Goal: Information Seeking & Learning: Learn about a topic

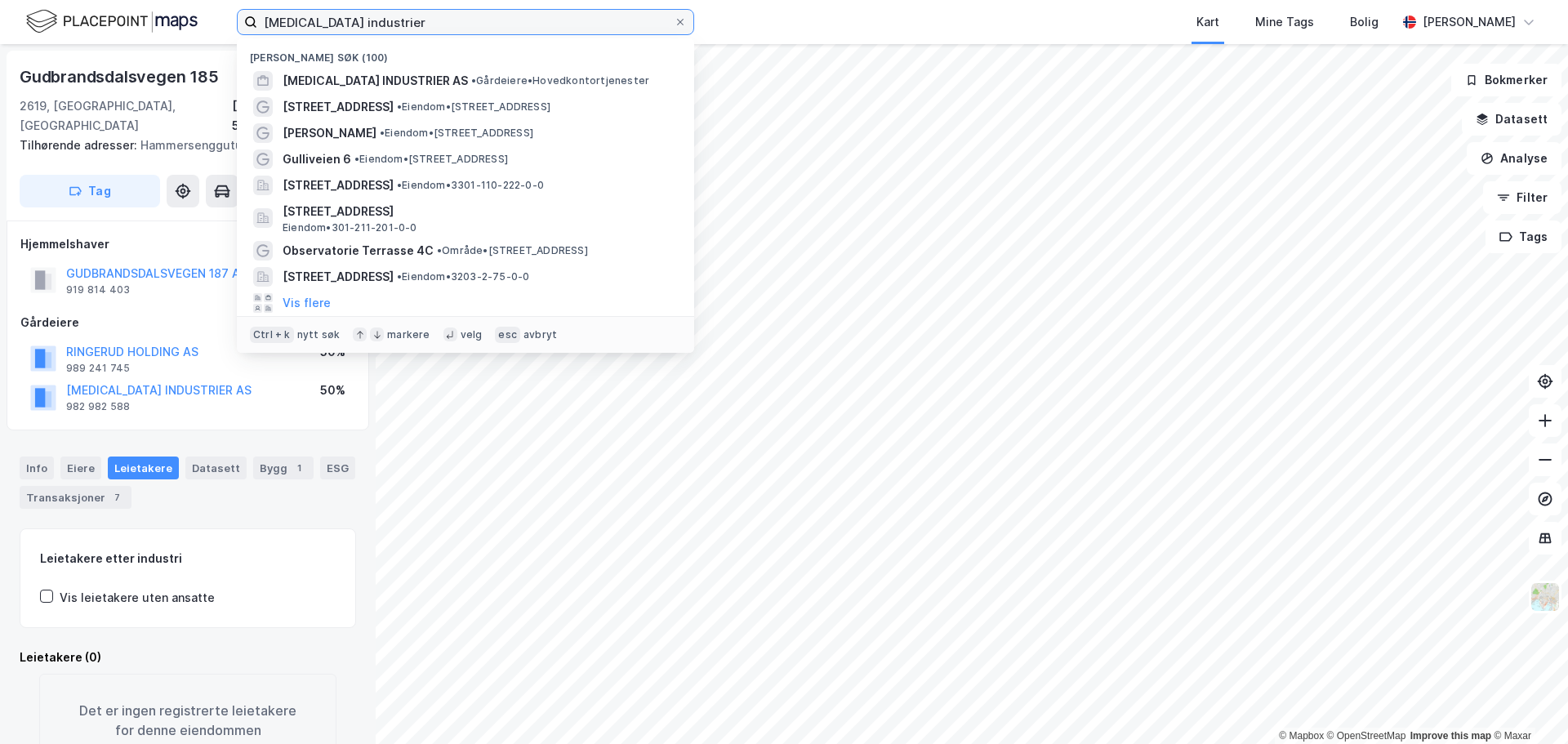
click at [346, 25] on input "[MEDICAL_DATA] industrier" at bounding box center [466, 22] width 417 height 25
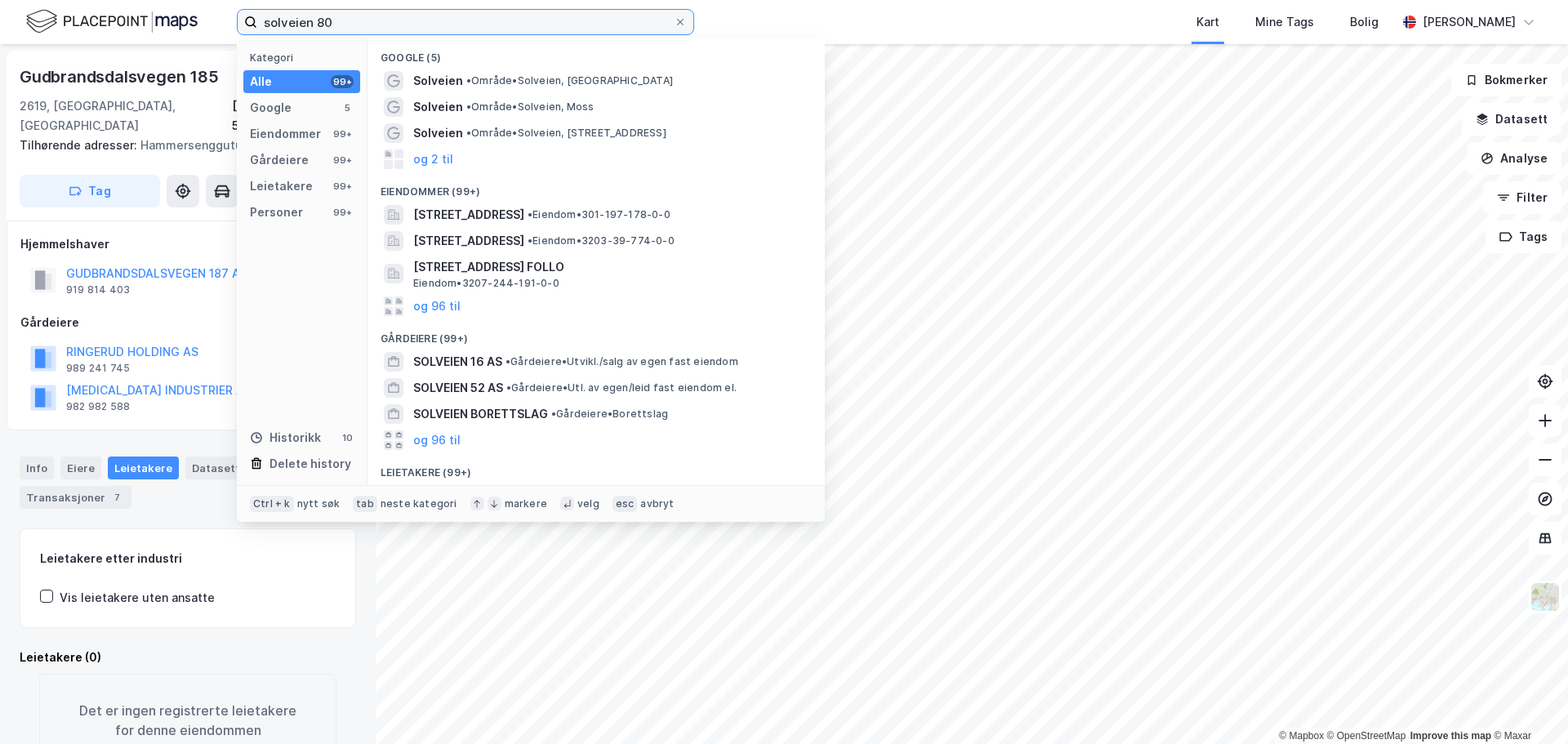
type input "solveien 80"
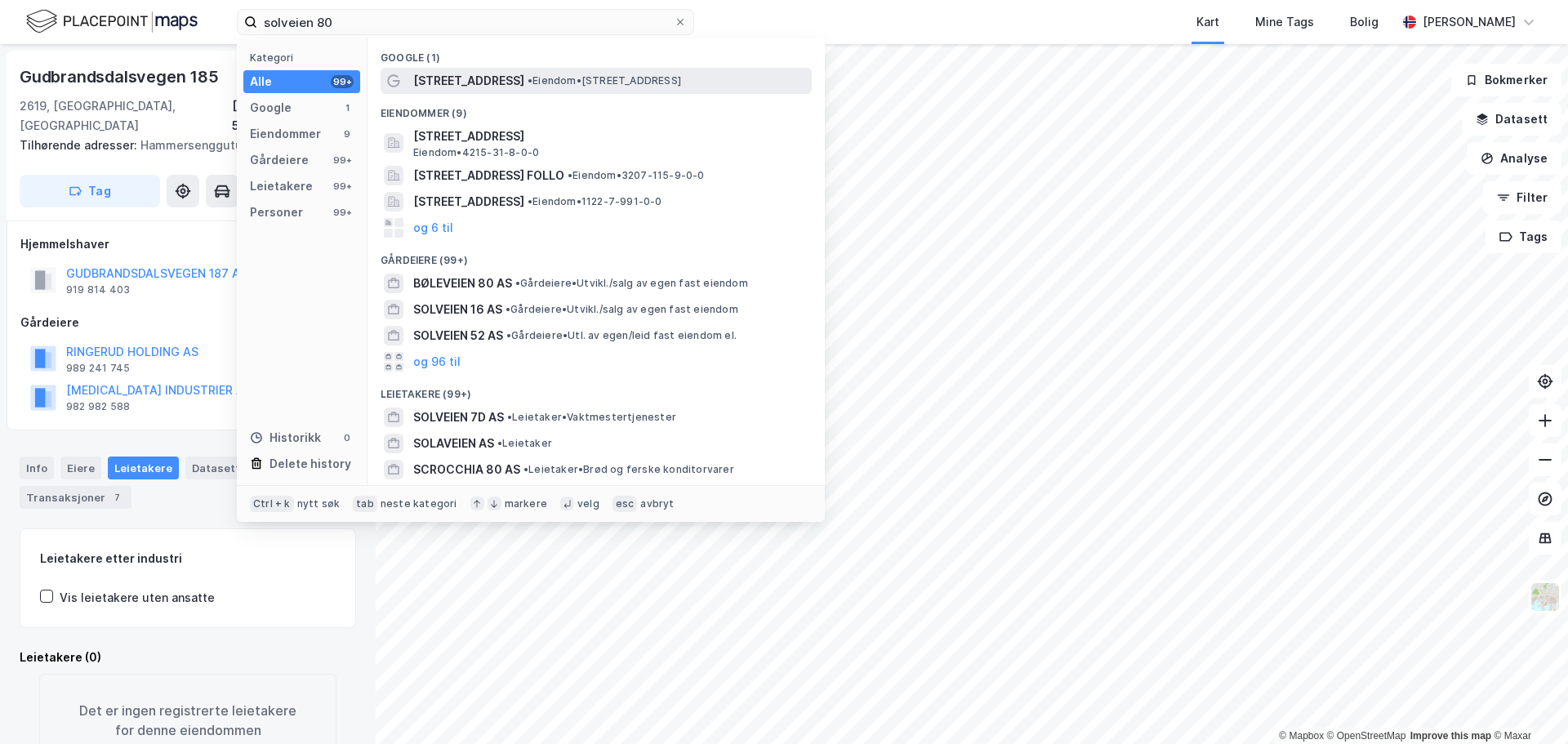
click at [528, 77] on span "•" at bounding box center [530, 80] width 5 height 12
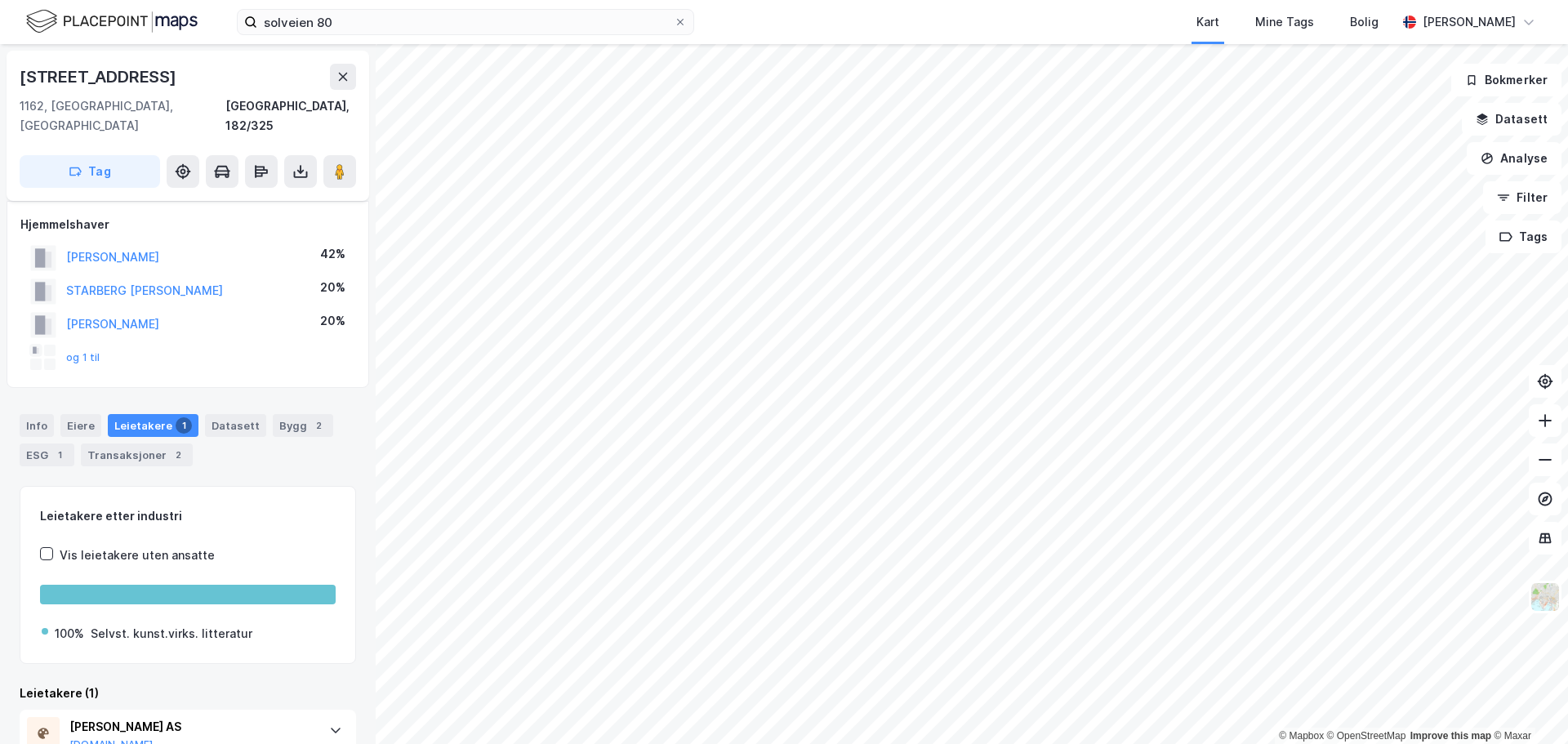
scroll to position [54, 0]
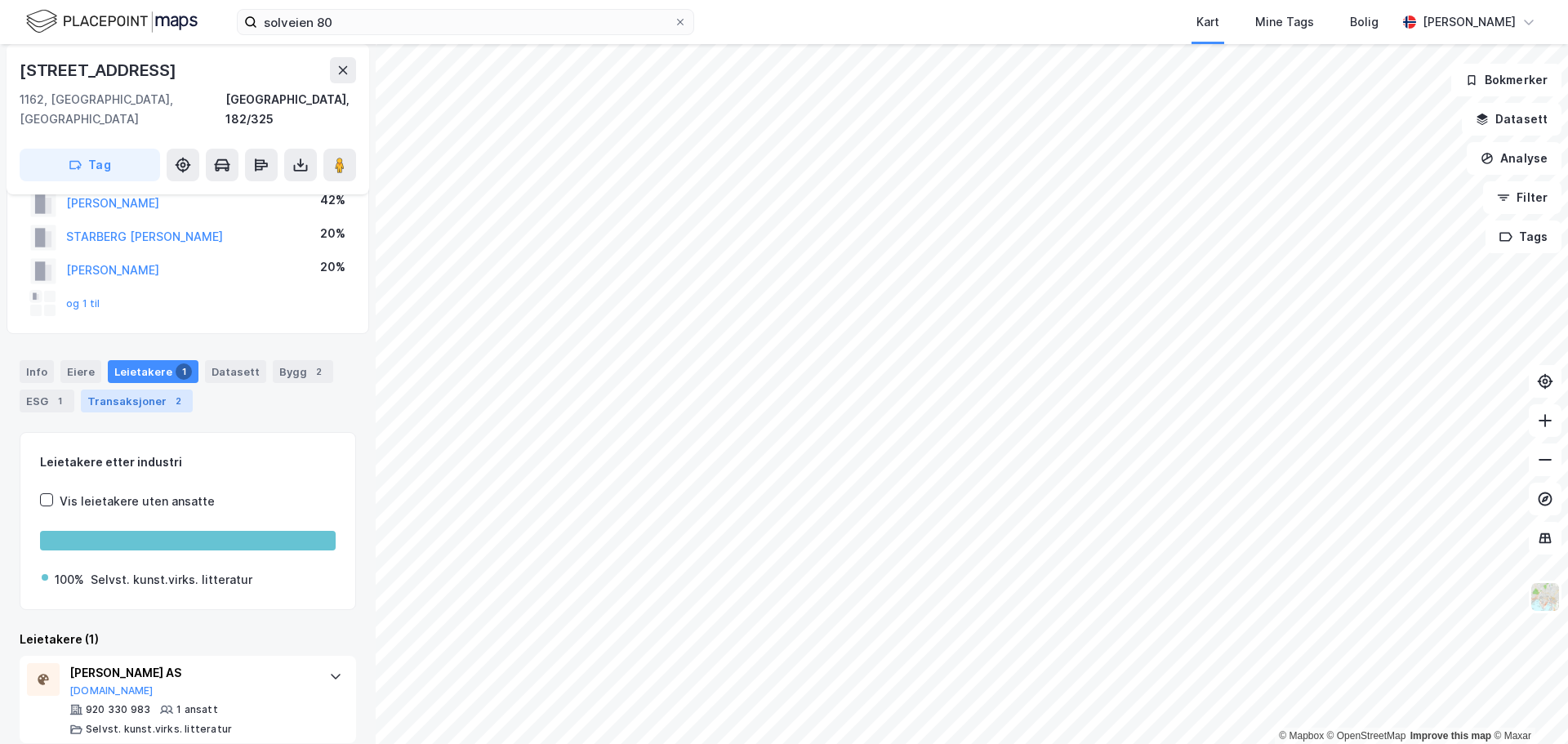
click at [116, 389] on div "Transaksjoner 2" at bounding box center [137, 401] width 112 height 23
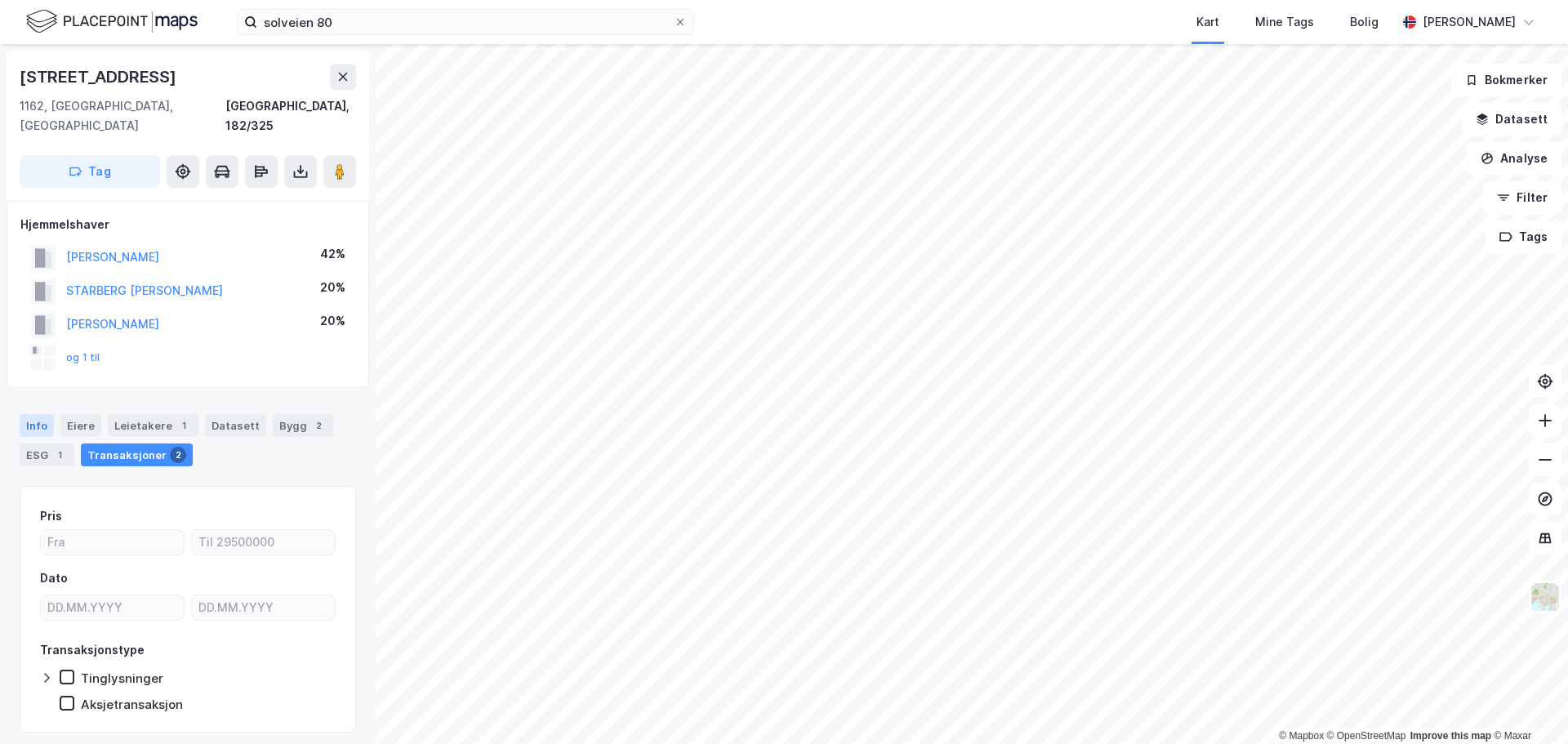
click at [35, 414] on div "Info" at bounding box center [37, 426] width 34 height 23
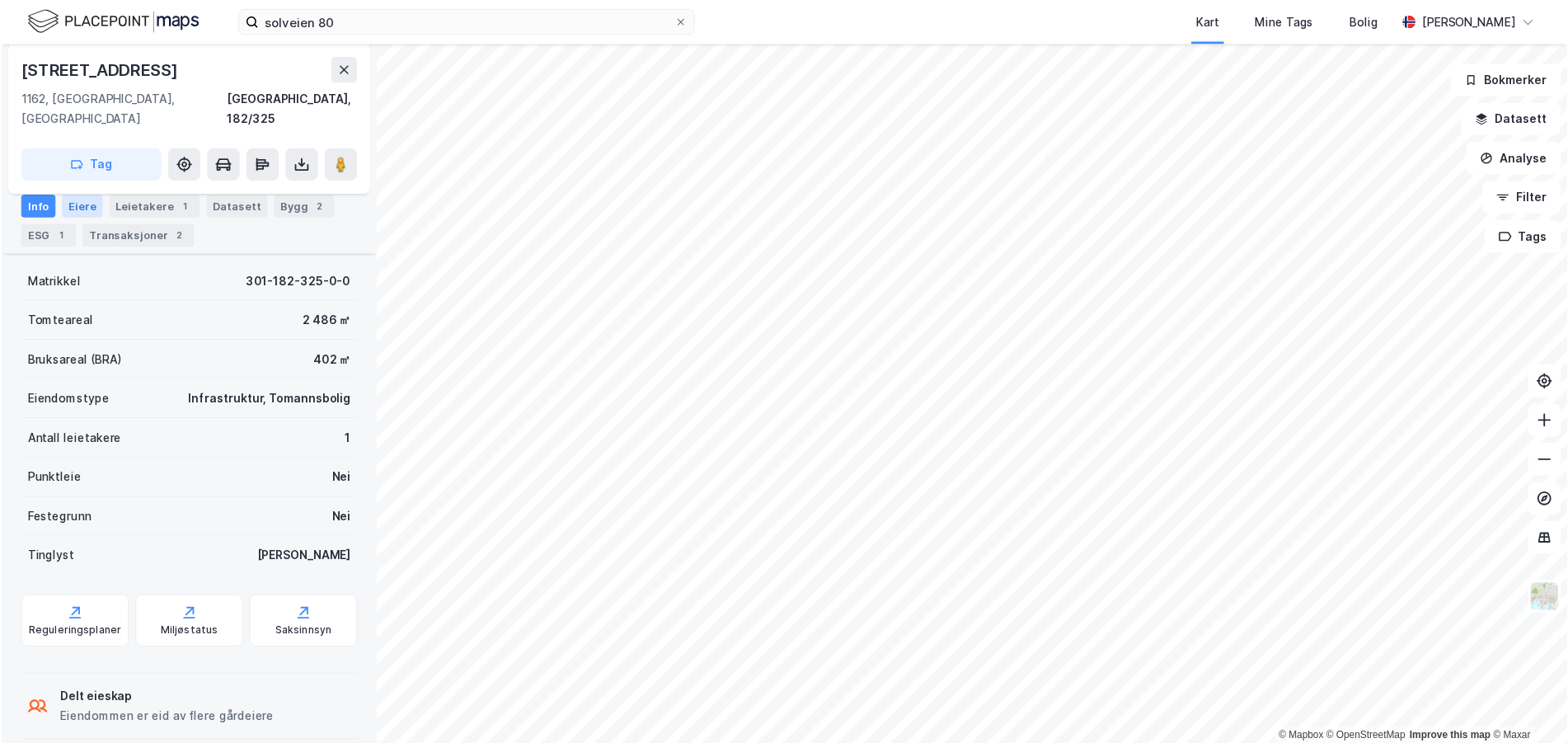
scroll to position [229, 0]
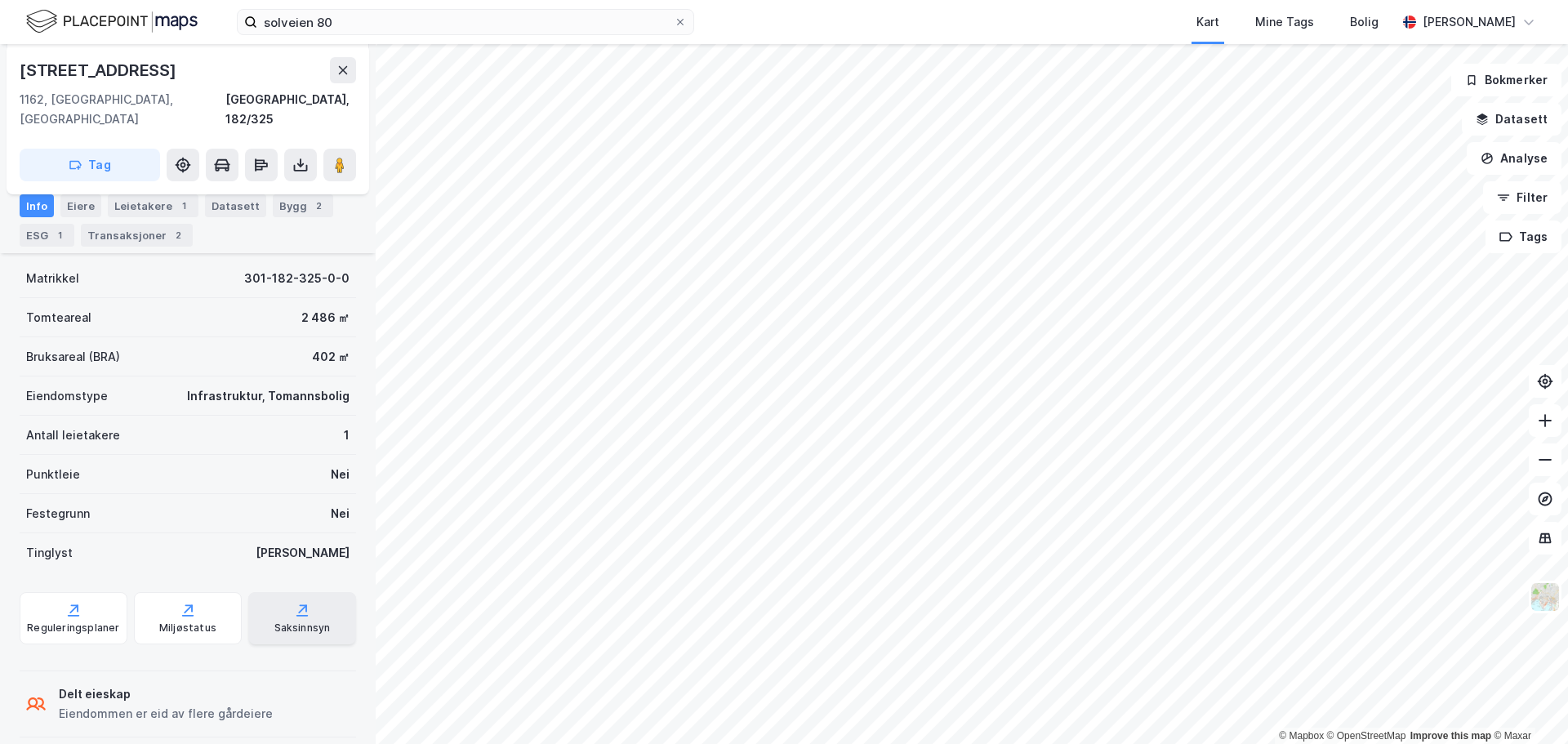
click at [287, 622] on div "Saksinnsyn" at bounding box center [302, 628] width 56 height 13
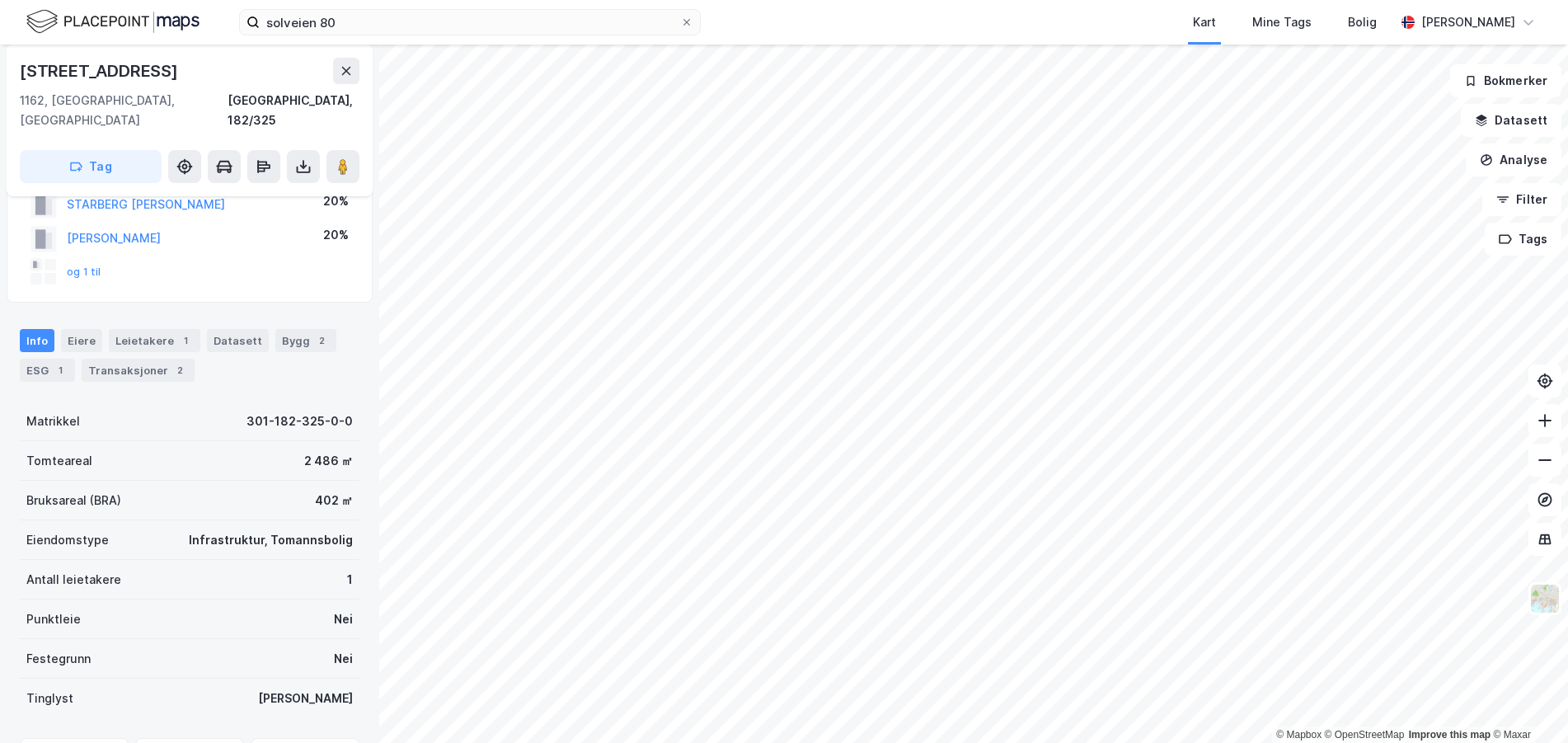
scroll to position [0, 0]
